Goal: Book appointment/travel/reservation

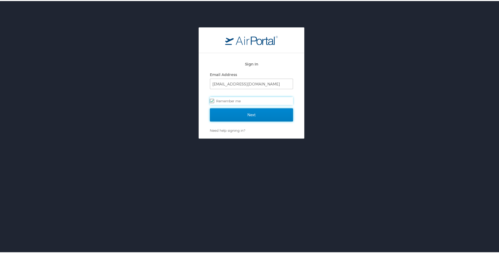
click at [252, 114] on input "Next" at bounding box center [251, 113] width 83 height 13
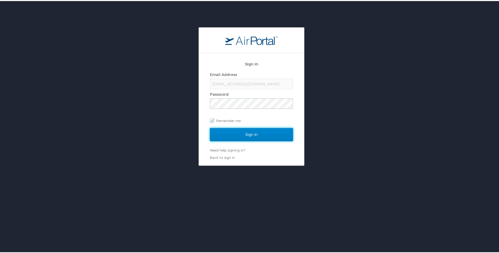
click at [252, 133] on input "Sign In" at bounding box center [251, 133] width 83 height 13
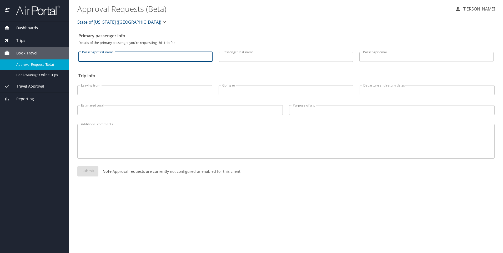
click at [120, 57] on input "Passenger first name" at bounding box center [145, 57] width 134 height 10
type input "[PERSON_NAME]"
type input "jolszak@wlf.la.gov"
click at [103, 92] on input "Leaving from" at bounding box center [144, 90] width 135 height 10
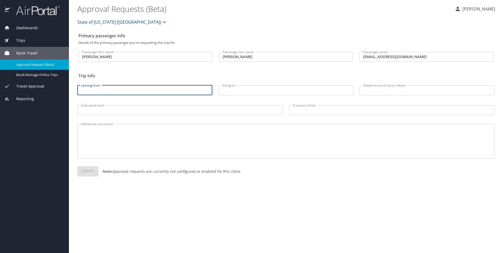
type input "Lafayette, LA"
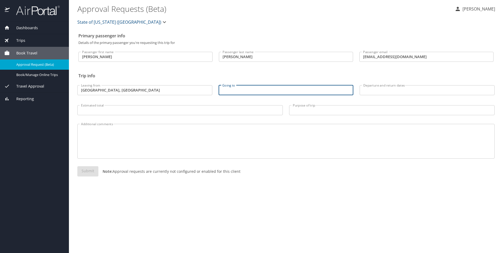
click at [257, 90] on input "Going to" at bounding box center [286, 90] width 135 height 10
click at [256, 91] on input "Going to" at bounding box center [286, 90] width 135 height 10
type input "Saskatoon"
click at [375, 89] on input "Departure and return dates" at bounding box center [427, 90] width 135 height 10
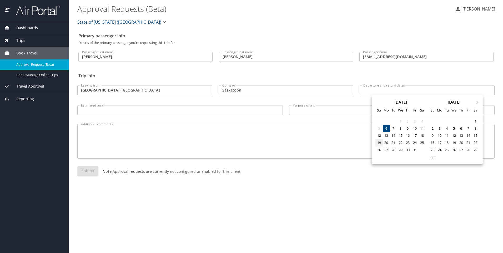
click at [379, 141] on div "19" at bounding box center [378, 142] width 7 height 7
click at [376, 151] on div "26" at bounding box center [378, 149] width 7 height 7
type input "10/19/2025 🠦 10/26/2025"
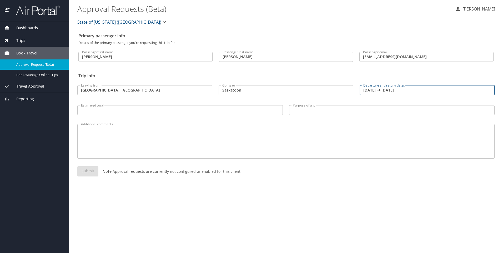
click at [303, 112] on input "Purpose of trip" at bounding box center [391, 110] width 205 height 10
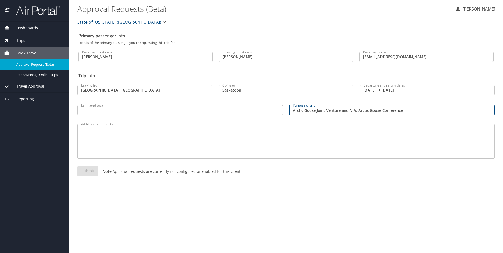
type input "Arctic Goose Joint Venture and N.A. Arctic Goose Conference"
click at [117, 110] on input "Estimated total" at bounding box center [179, 110] width 205 height 10
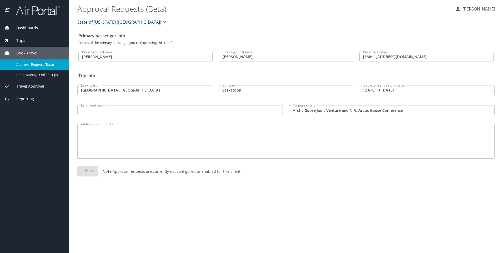
click at [130, 110] on input "Estimated total" at bounding box center [179, 110] width 205 height 10
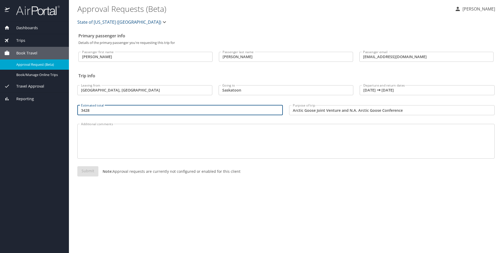
type input "3428"
click at [139, 127] on div "Additional comments" at bounding box center [285, 141] width 417 height 35
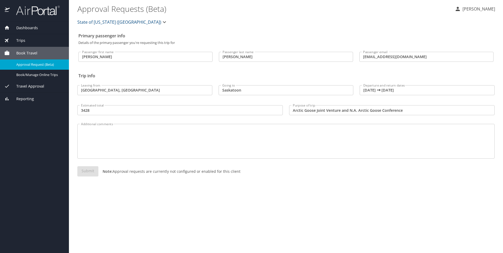
click at [436, 201] on div "Primary passenger info Details of the primary passenger you're requesting this …" at bounding box center [285, 142] width 417 height 223
click at [83, 174] on div "Submit Note: Approval requests are currently not configured or enabled for this…" at bounding box center [285, 175] width 417 height 19
click at [42, 77] on span "Book/Manage Online Trips" at bounding box center [39, 74] width 46 height 5
